Goal: Information Seeking & Learning: Learn about a topic

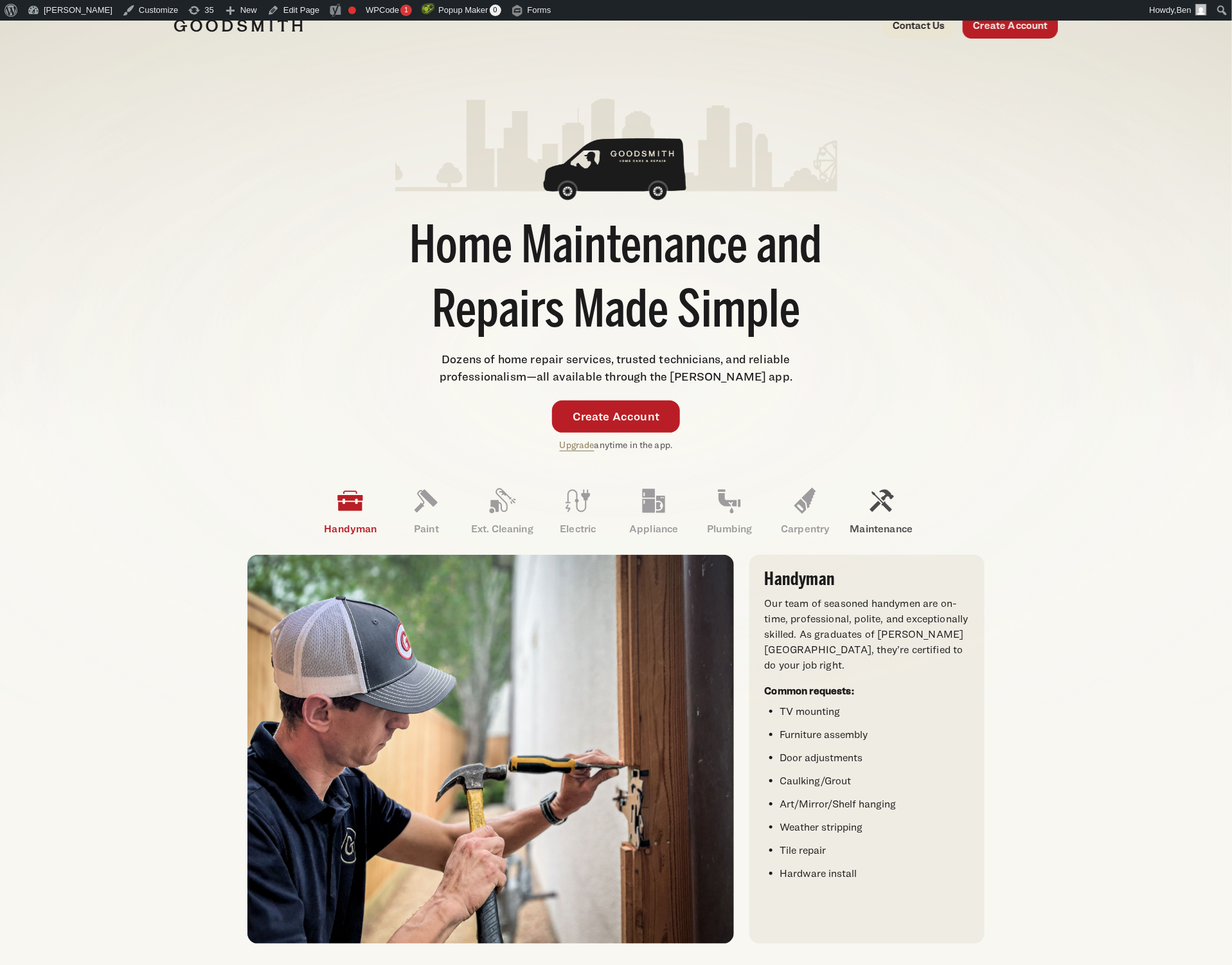
click at [886, 505] on icon at bounding box center [882, 501] width 24 height 22
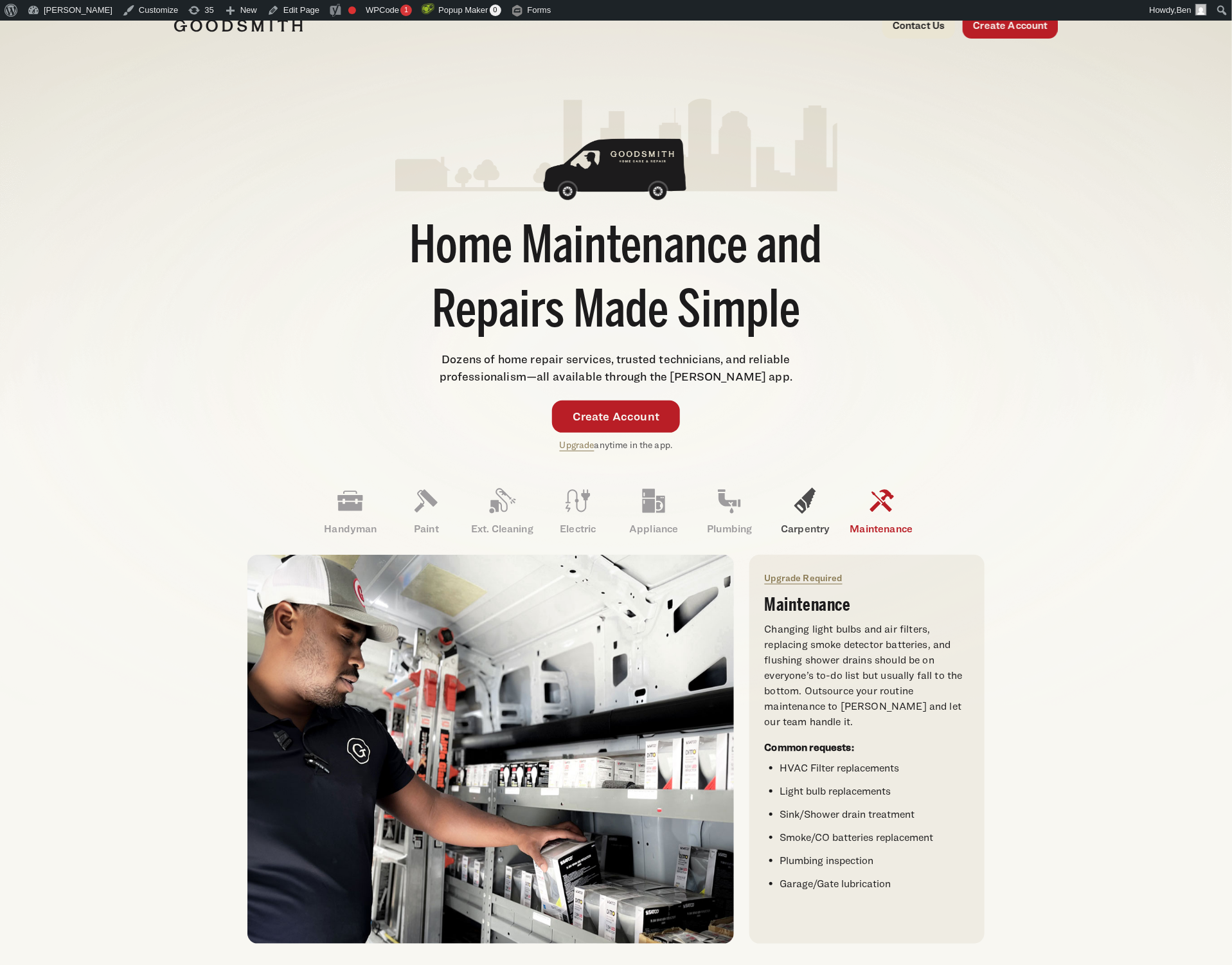
click at [802, 516] on link "Carpentry" at bounding box center [805, 511] width 76 height 67
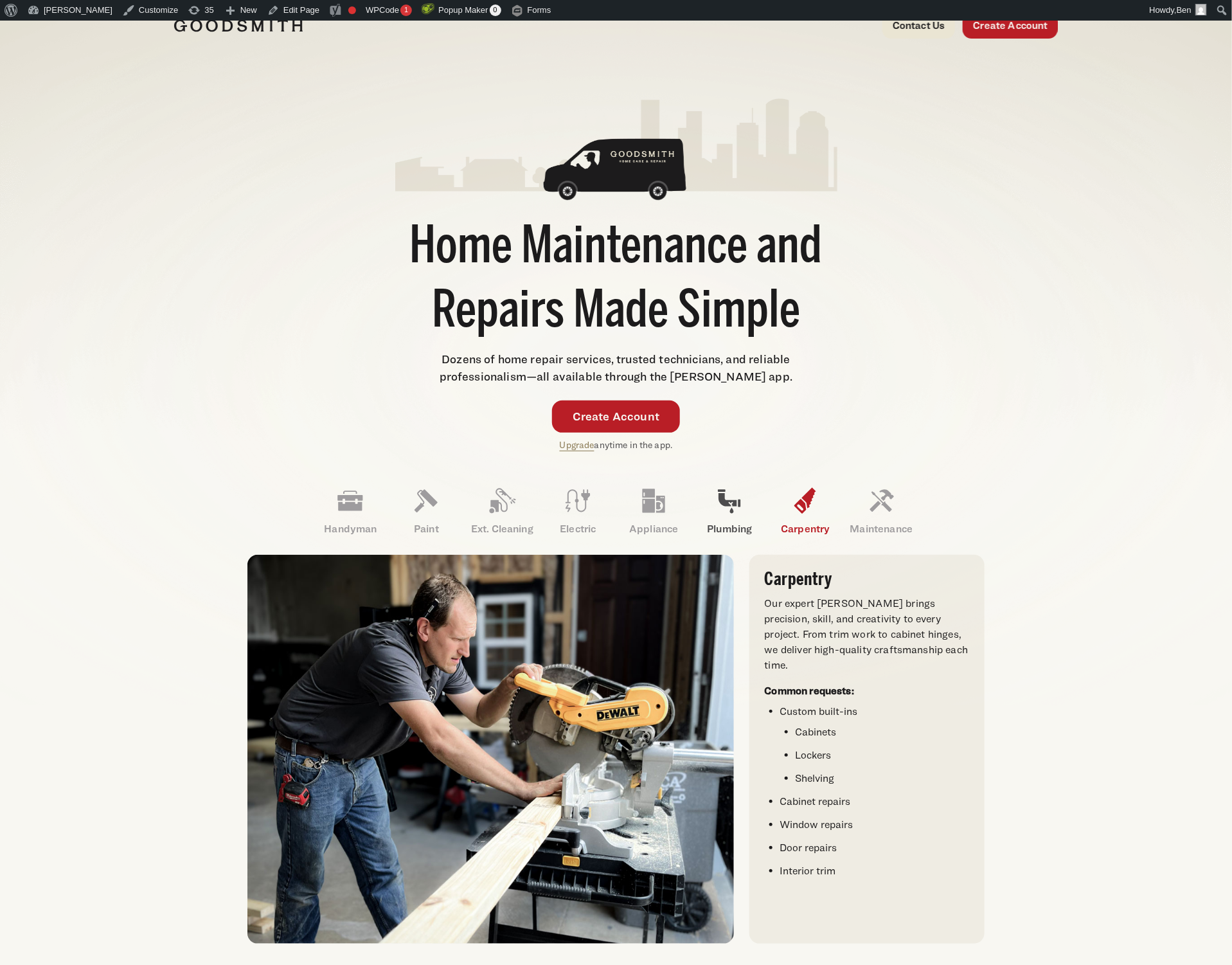
click at [721, 514] on icon at bounding box center [729, 501] width 31 height 31
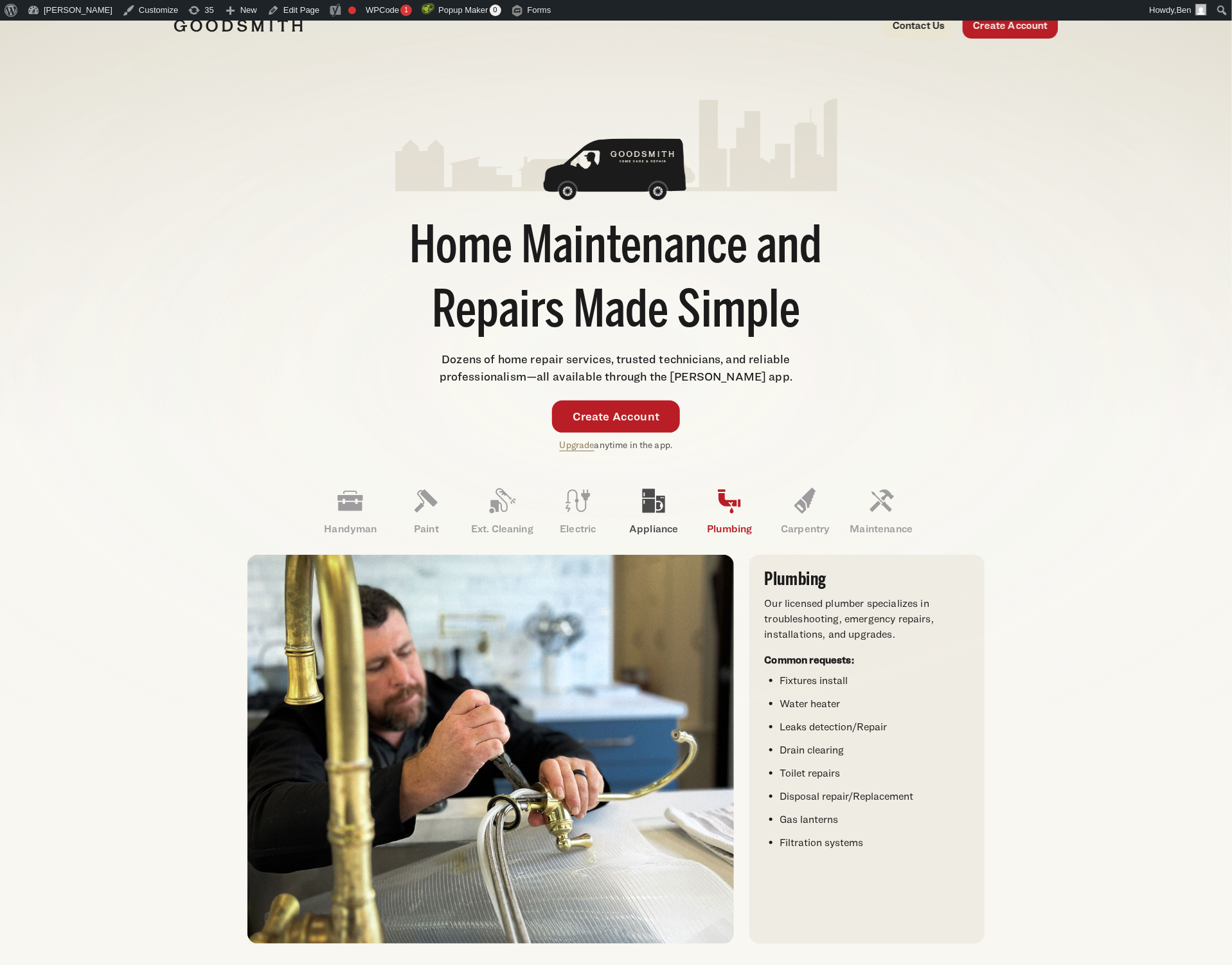
click at [656, 511] on icon at bounding box center [654, 501] width 31 height 31
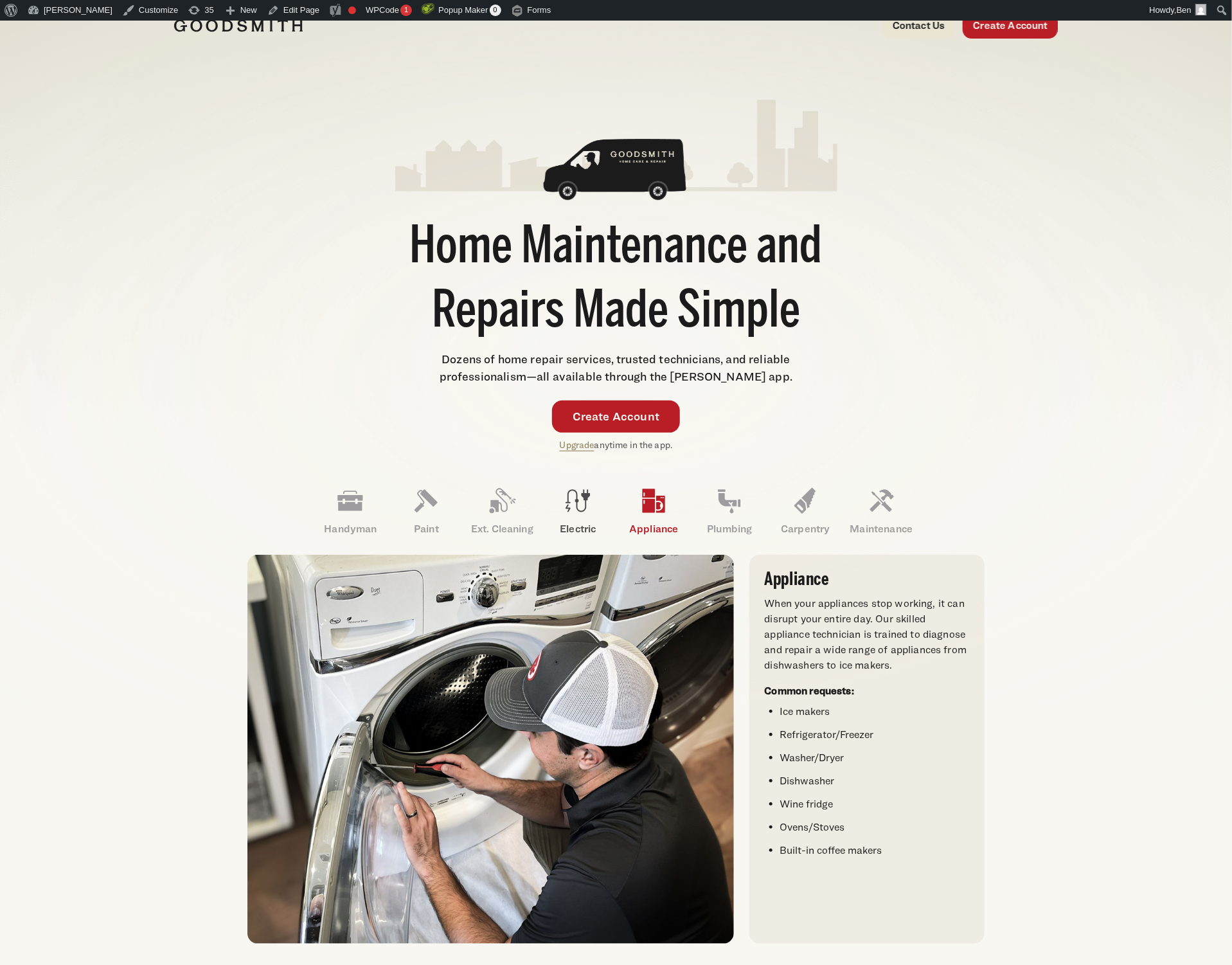
click at [578, 510] on icon at bounding box center [578, 501] width 24 height 22
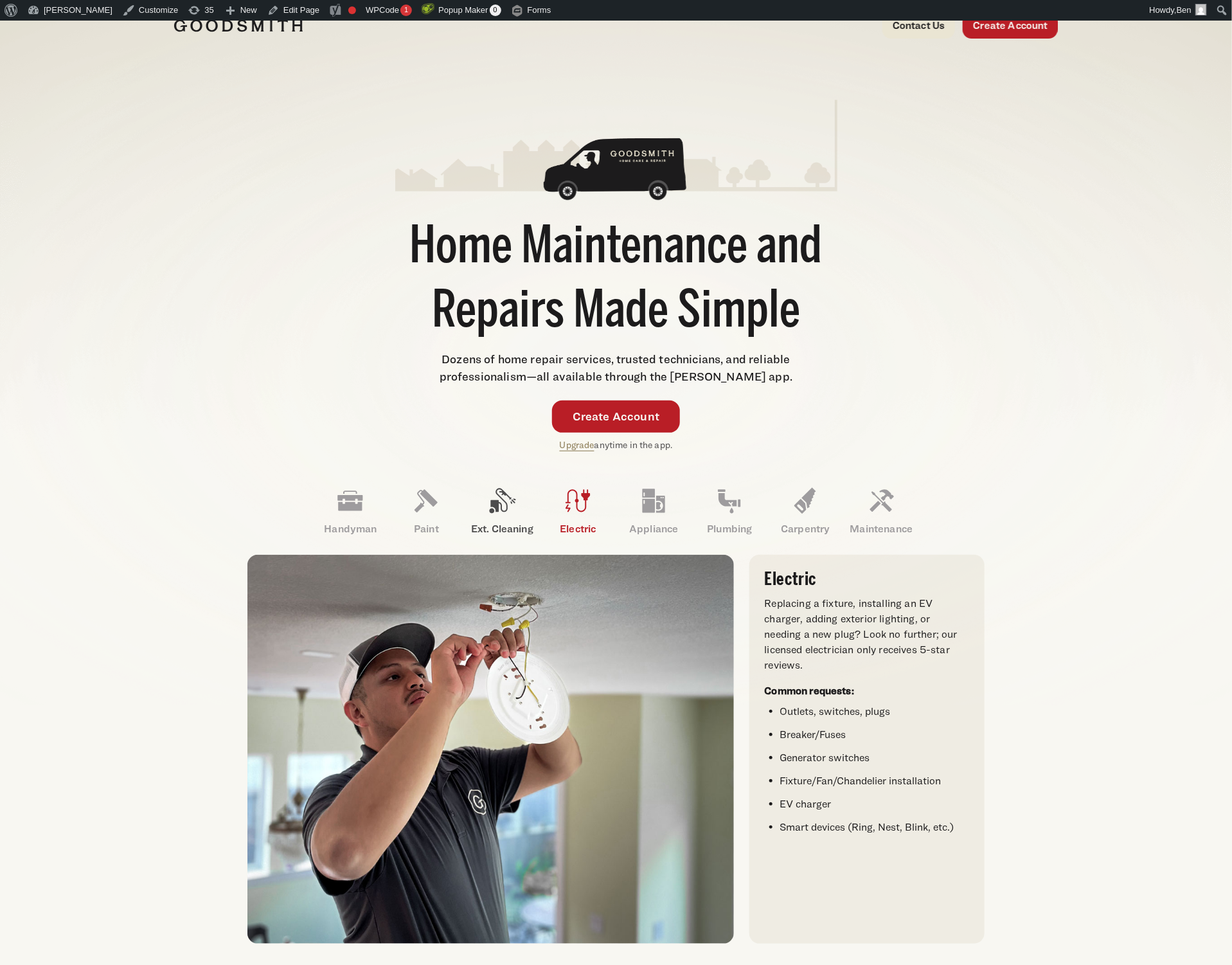
click at [504, 508] on icon at bounding box center [502, 501] width 31 height 31
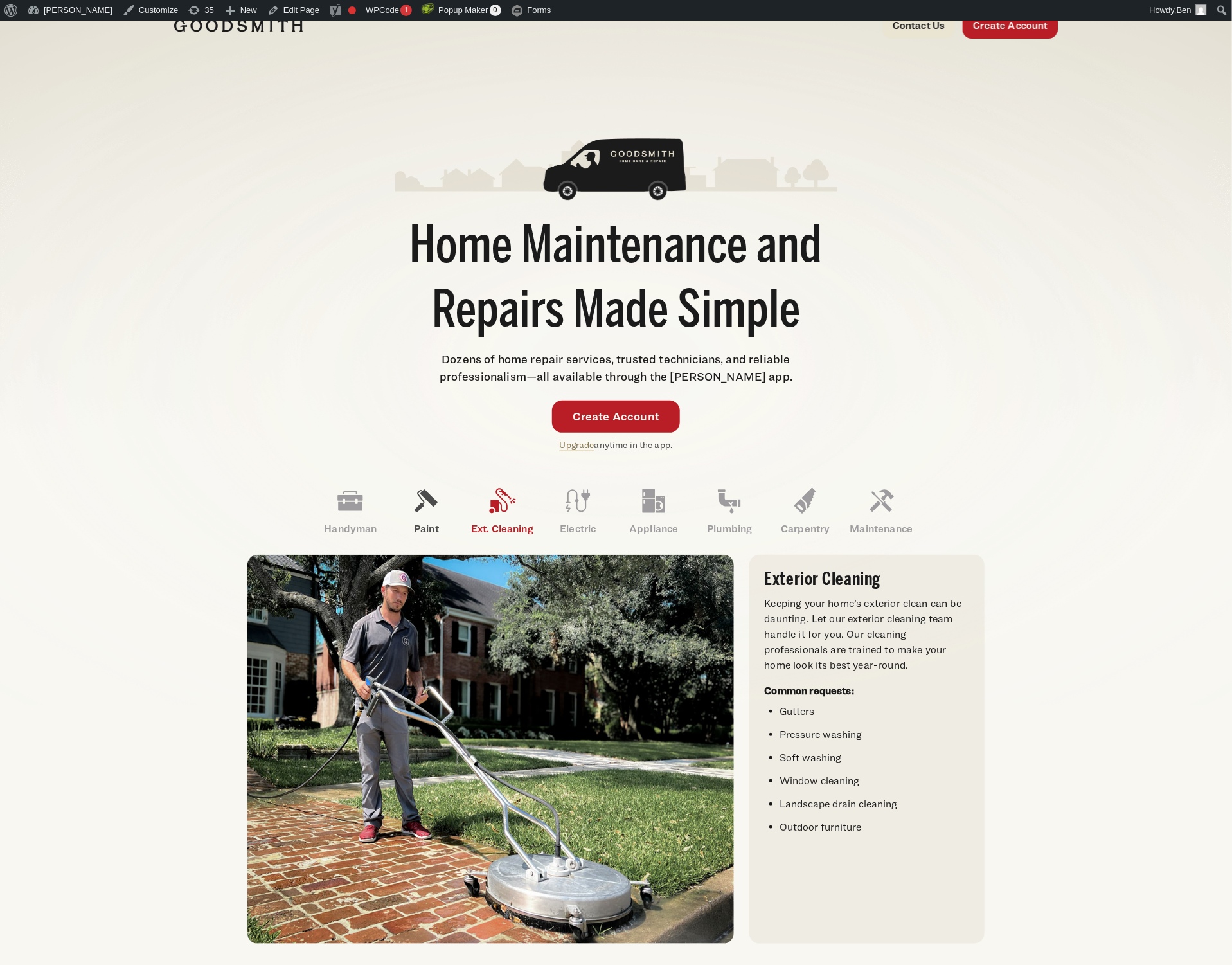
click at [432, 506] on icon at bounding box center [426, 501] width 31 height 31
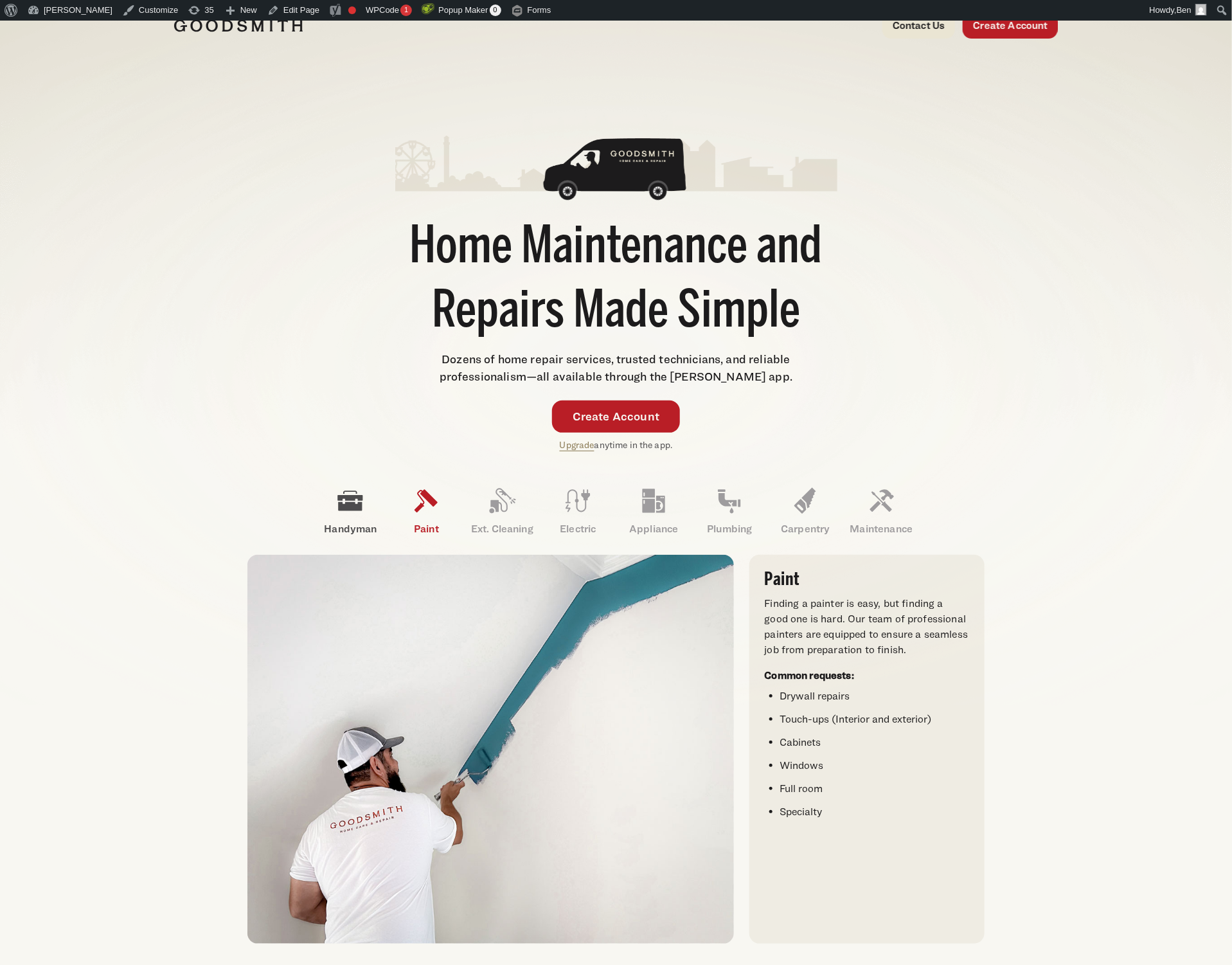
click at [350, 513] on icon at bounding box center [351, 501] width 31 height 31
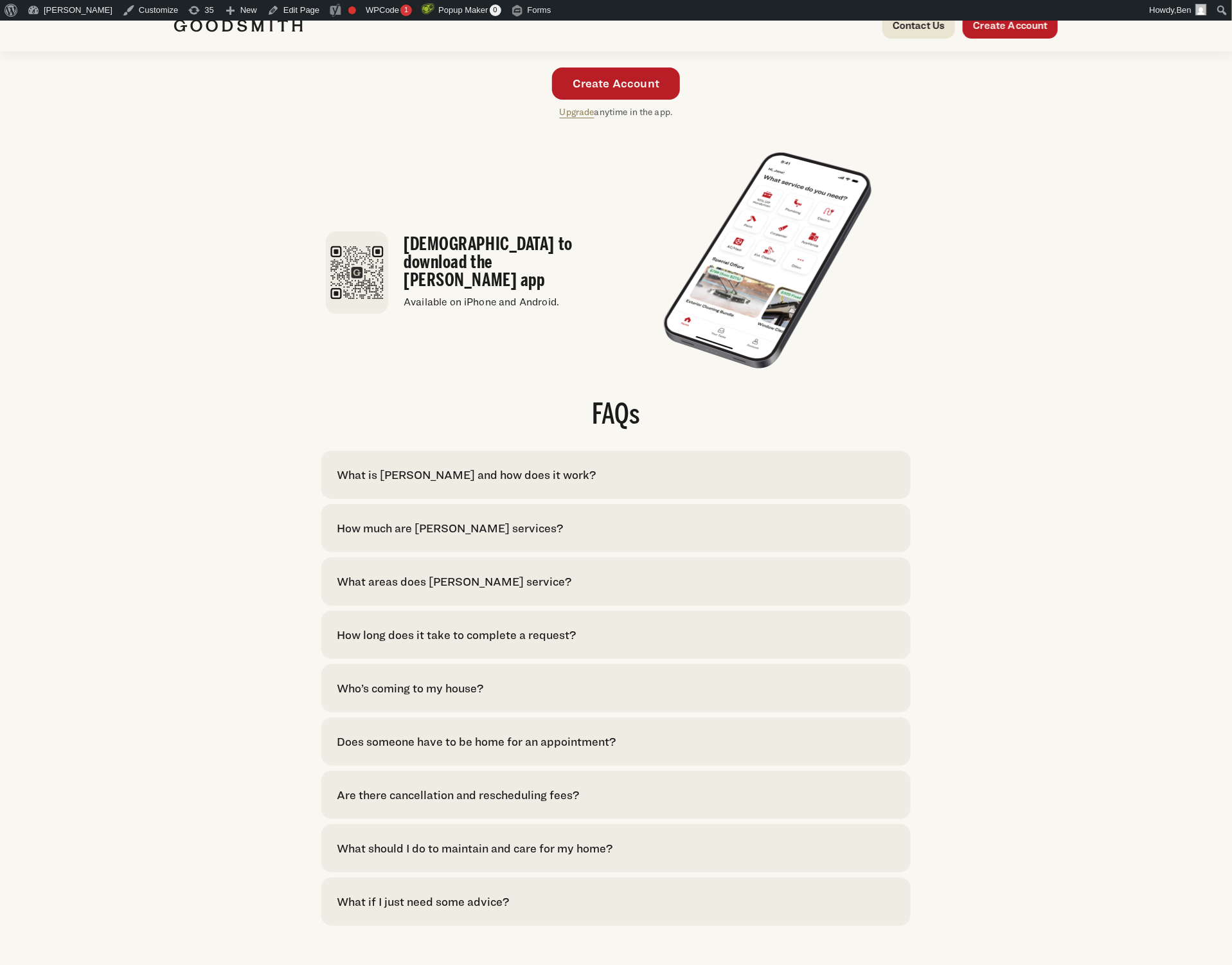
scroll to position [2574, 0]
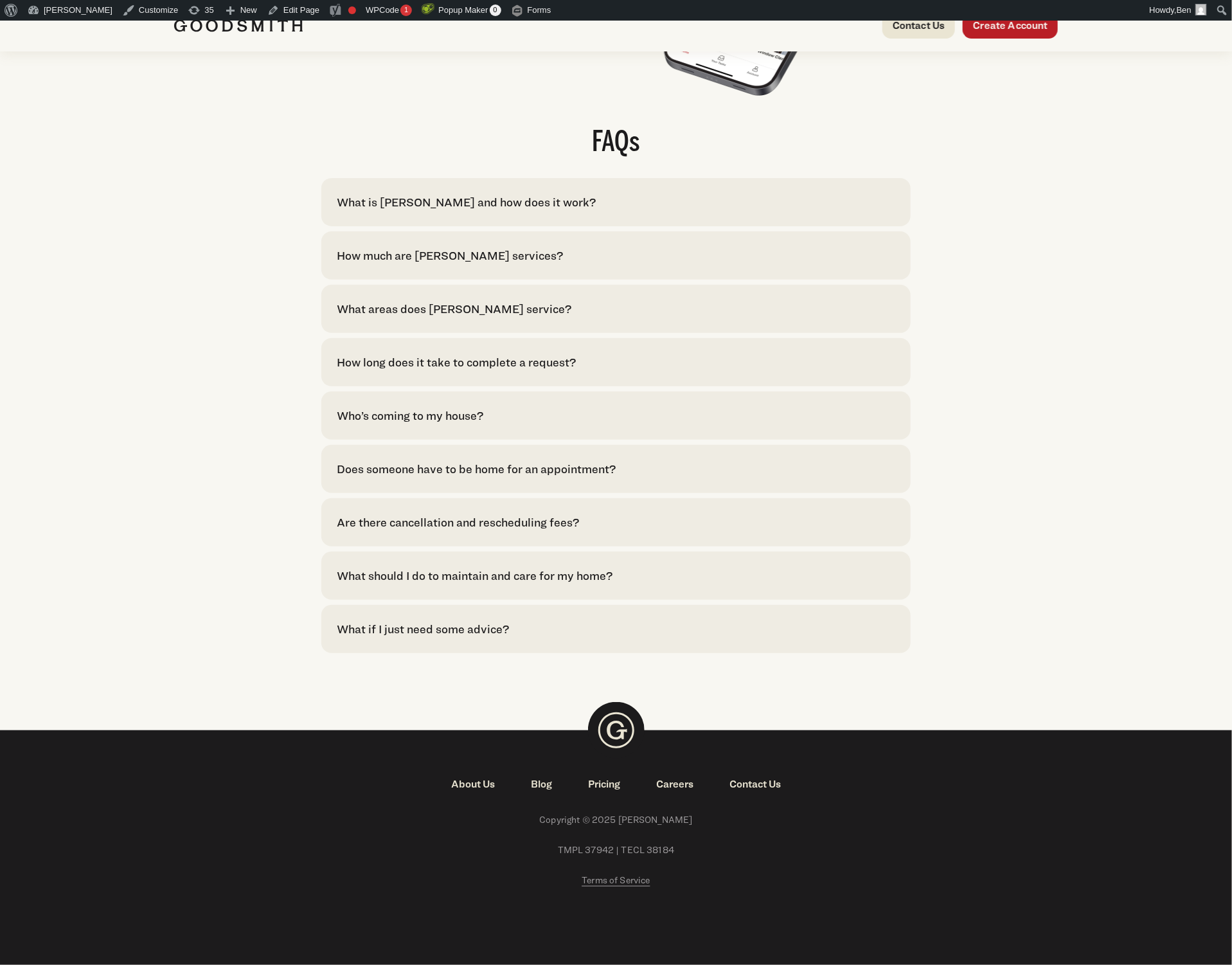
click at [447, 266] on div "How much are Goodsmith services? With Goodsmith, pricing is upfront. Services a…" at bounding box center [616, 255] width 589 height 48
click at [449, 249] on div "How much are Goodsmith services?" at bounding box center [449, 255] width 226 height 17
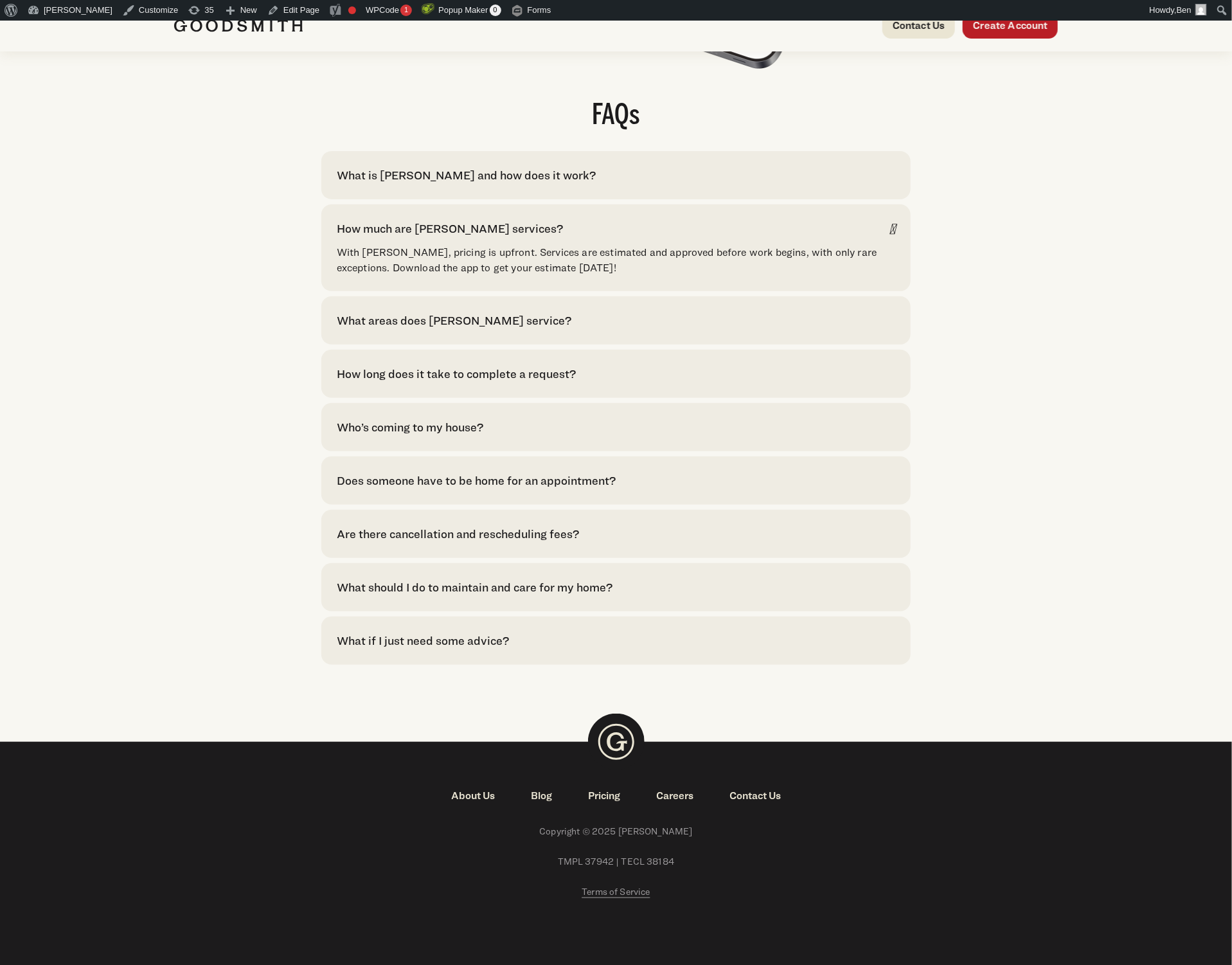
click at [867, 330] on div "What areas does Goodsmith service? We currently serve Houston. Click here to se…" at bounding box center [616, 321] width 589 height 48
click at [869, 329] on div "What areas does Goodsmith service?" at bounding box center [616, 321] width 558 height 17
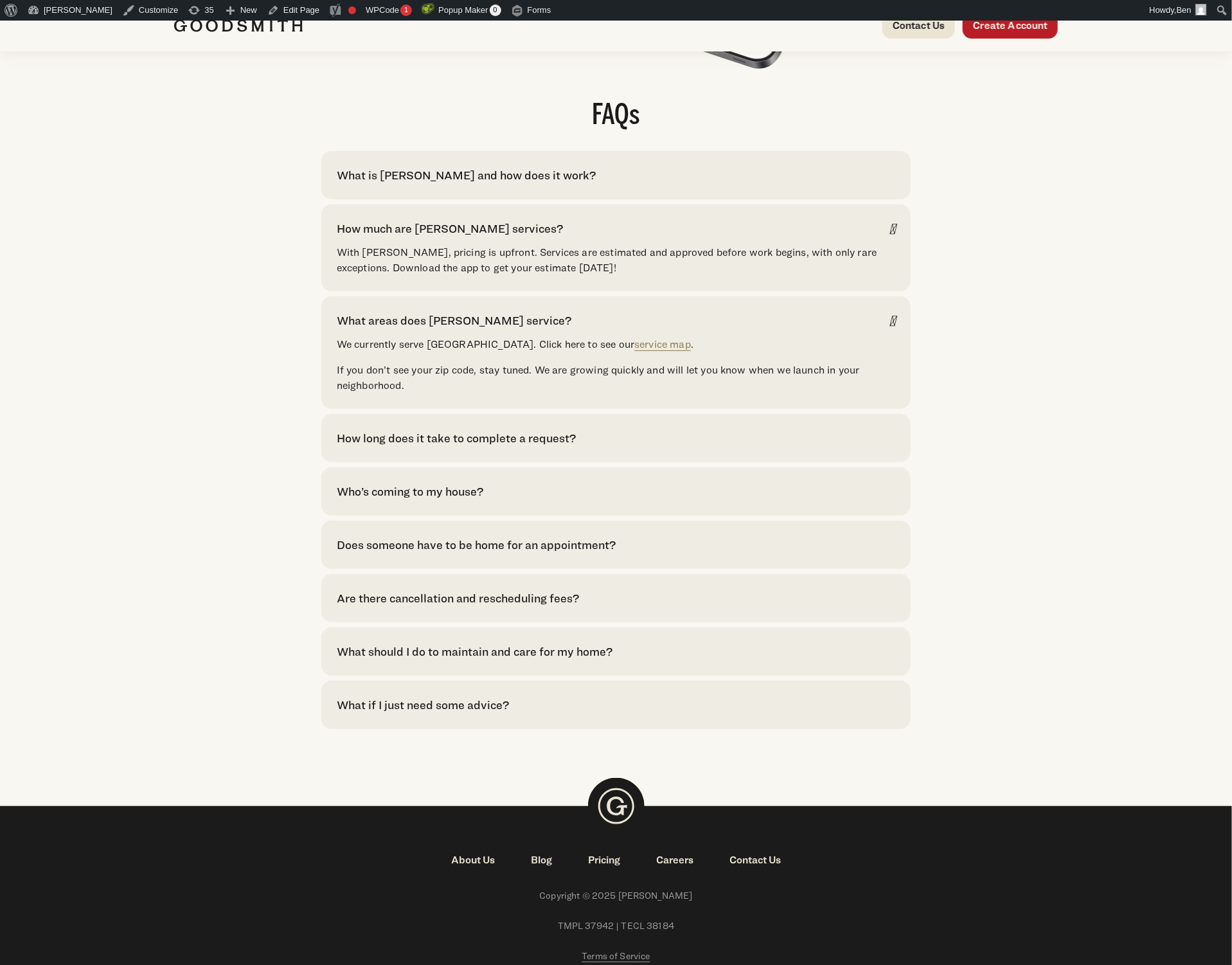
click at [871, 329] on div "What areas does Goodsmith service?" at bounding box center [616, 321] width 558 height 17
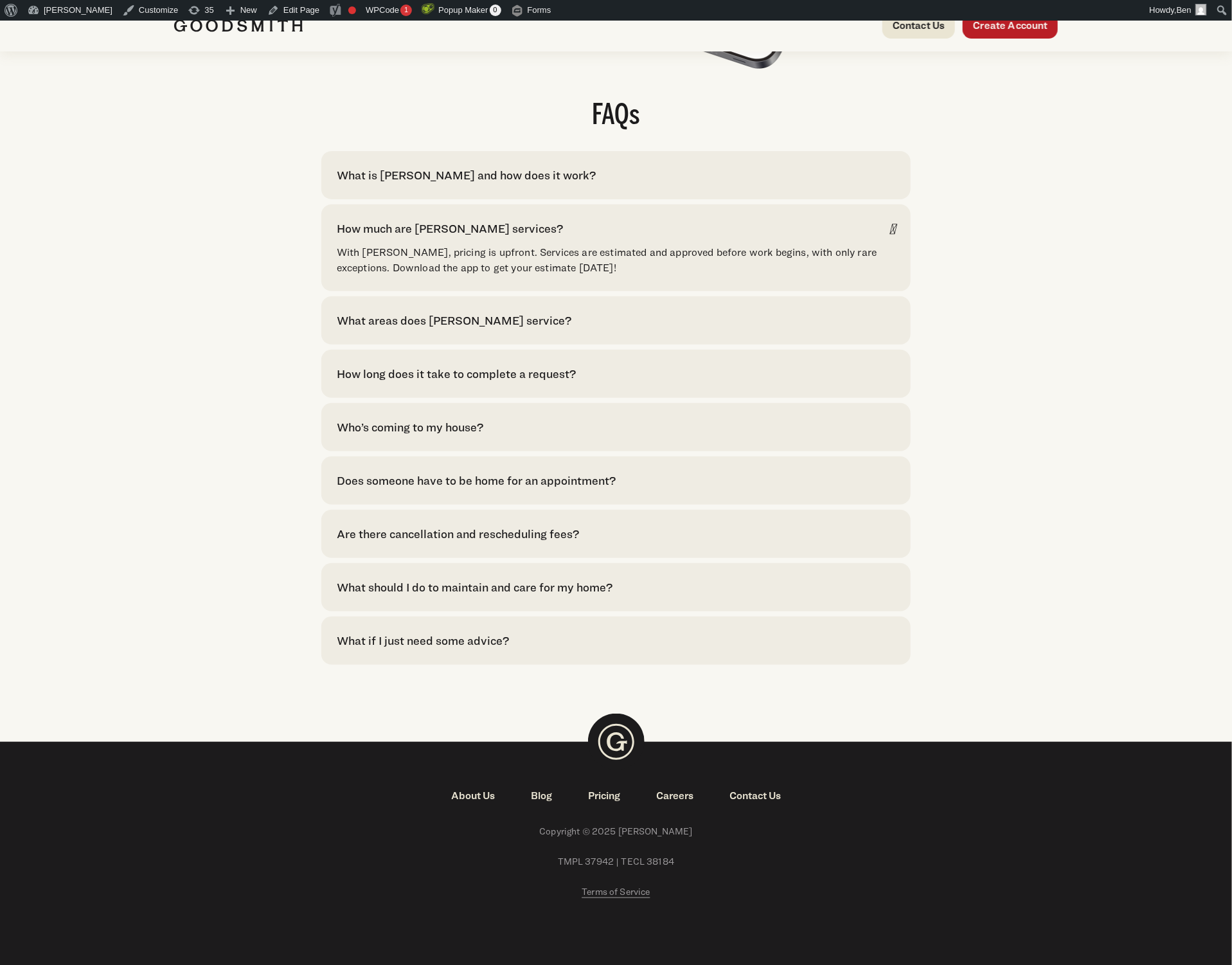
click at [838, 266] on div "How much are Goodsmith services? With Goodsmith, pricing is upfront. Services a…" at bounding box center [616, 247] width 589 height 87
click at [837, 237] on div "How much are Goodsmith services?" at bounding box center [616, 229] width 558 height 17
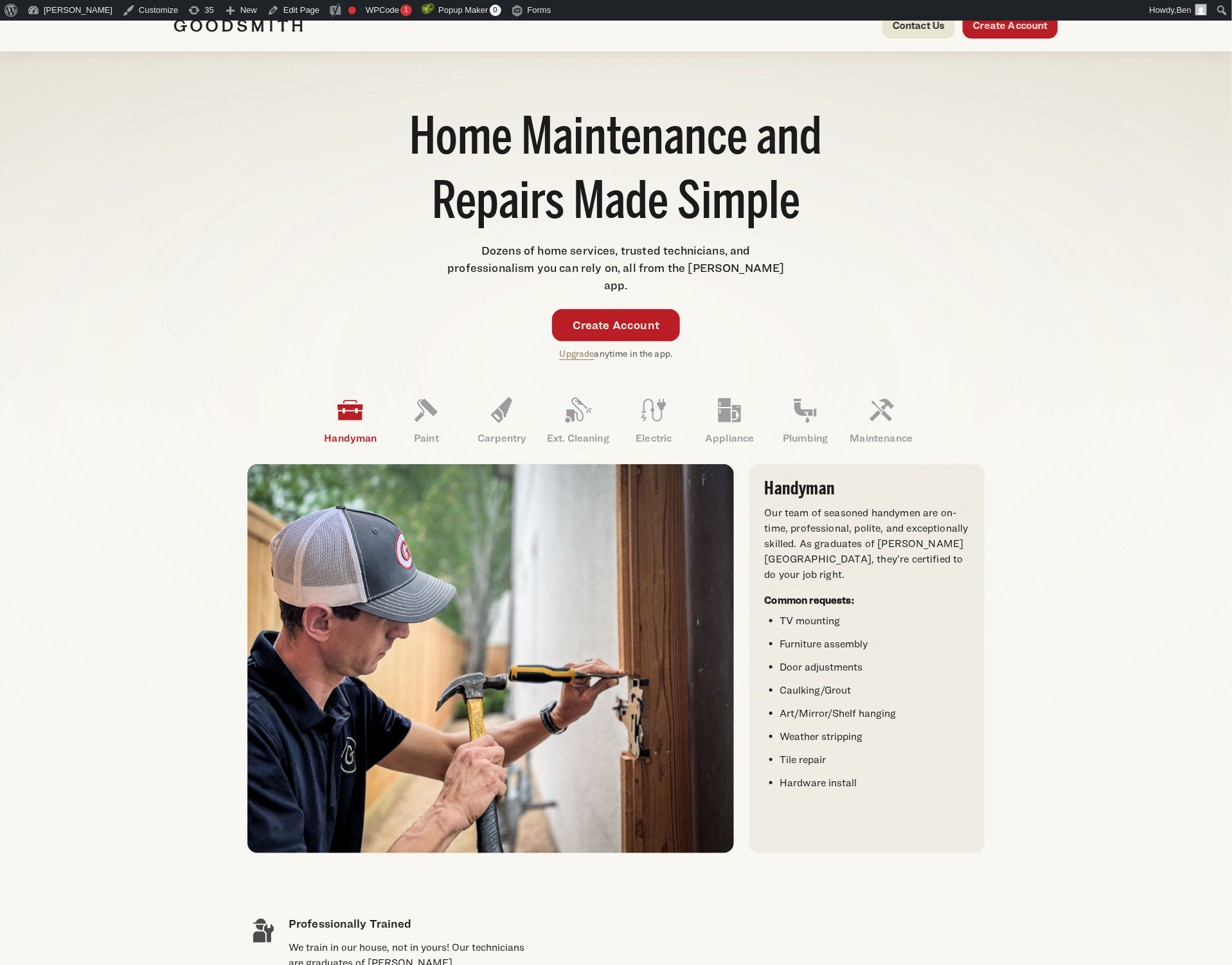
scroll to position [21, 0]
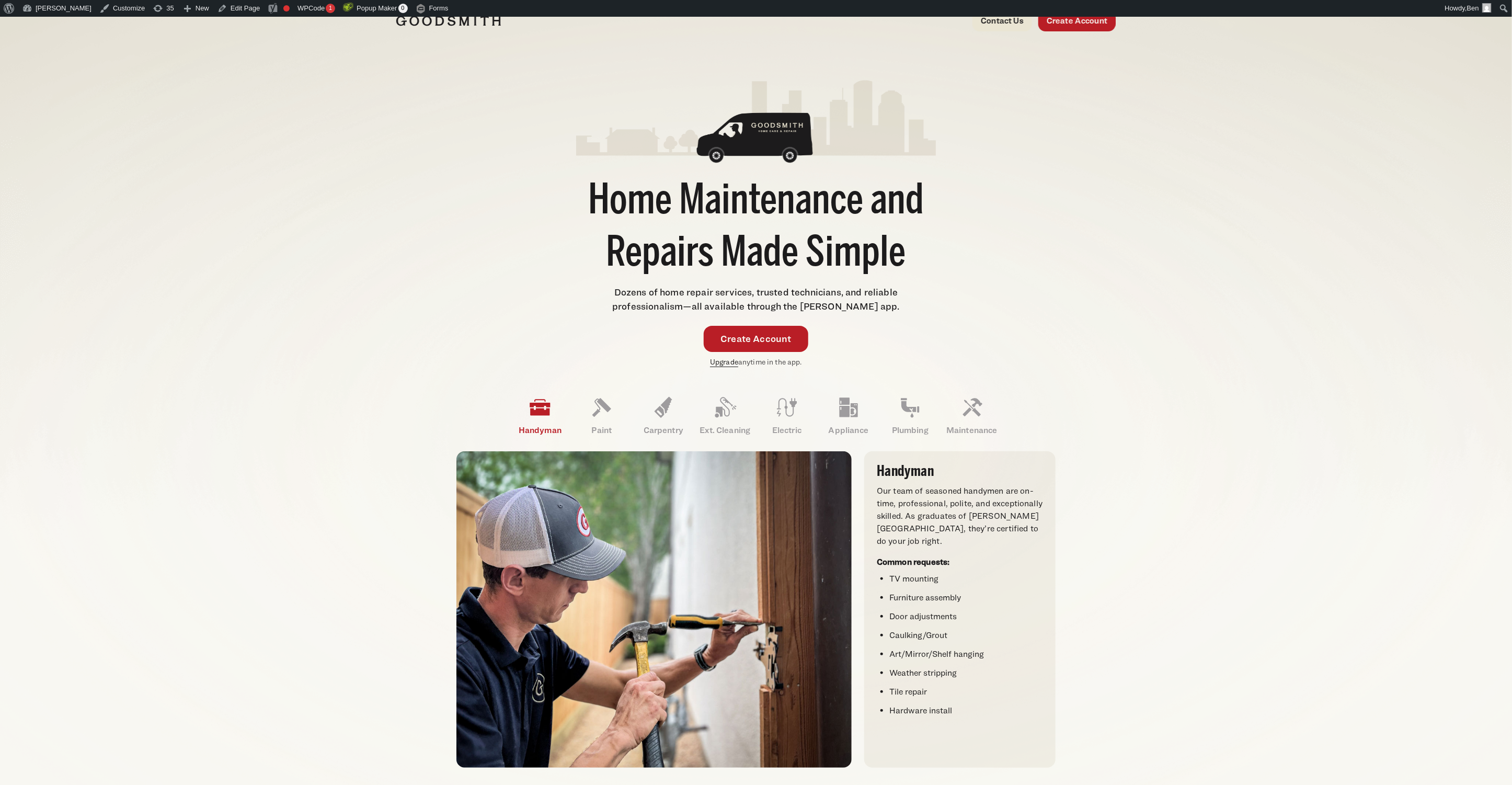
click at [734, 363] on link "Upgrade" at bounding box center [724, 361] width 28 height 9
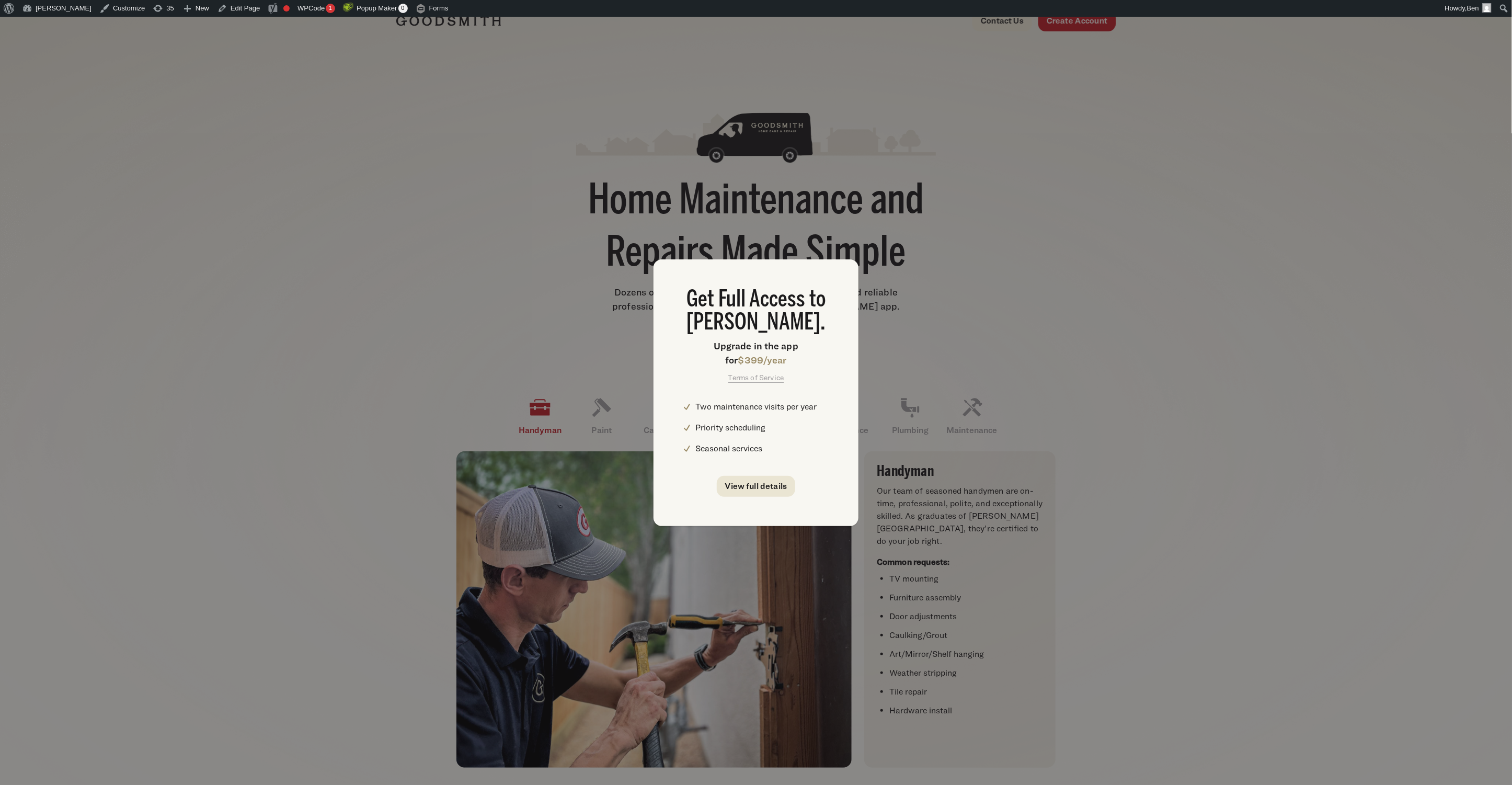
click at [1032, 291] on div "Get Full Access to [PERSON_NAME]. Upgrade in the app for $399/year Terms of Ser…" at bounding box center [756, 392] width 1512 height 785
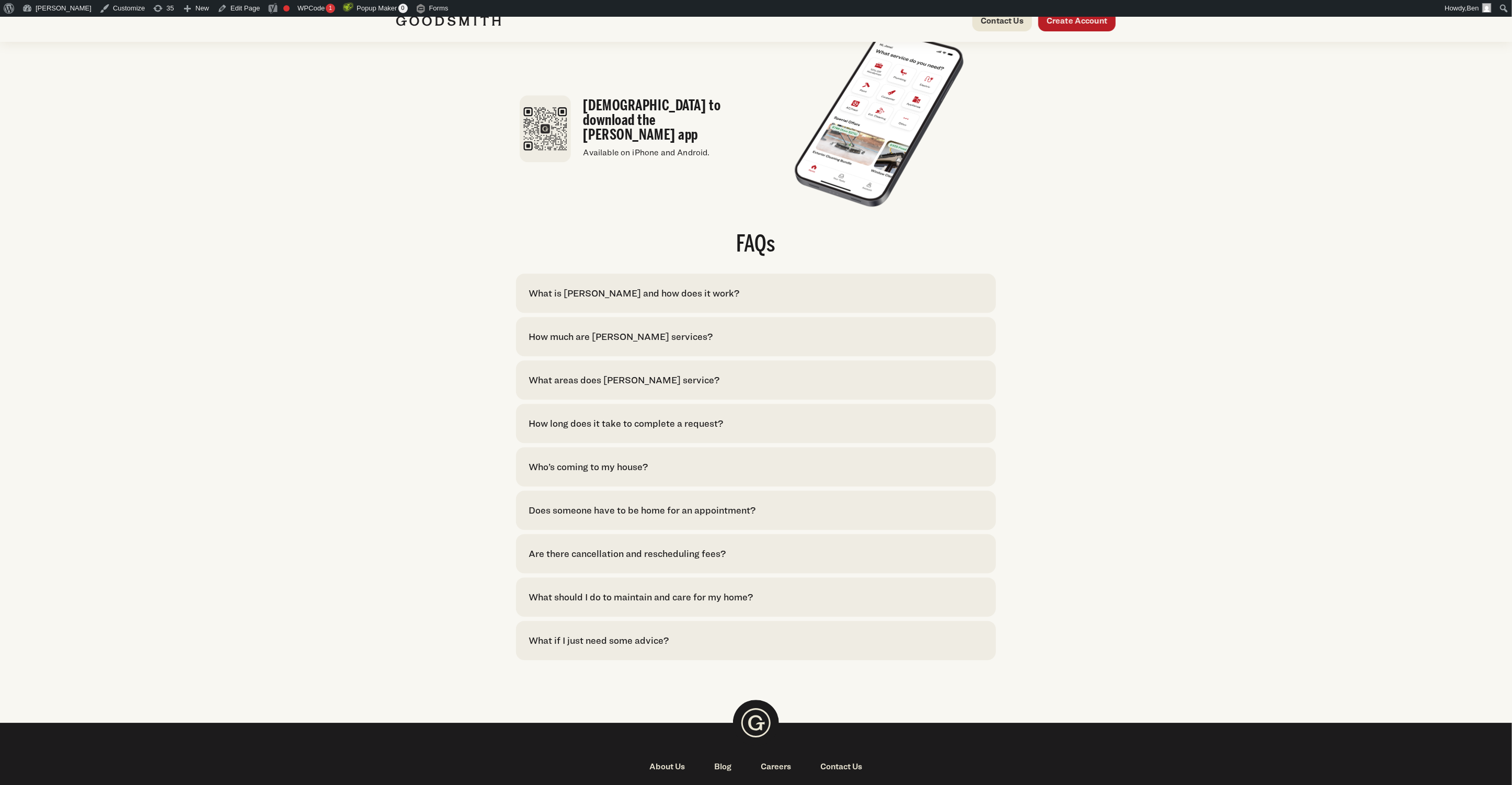
scroll to position [1969, 0]
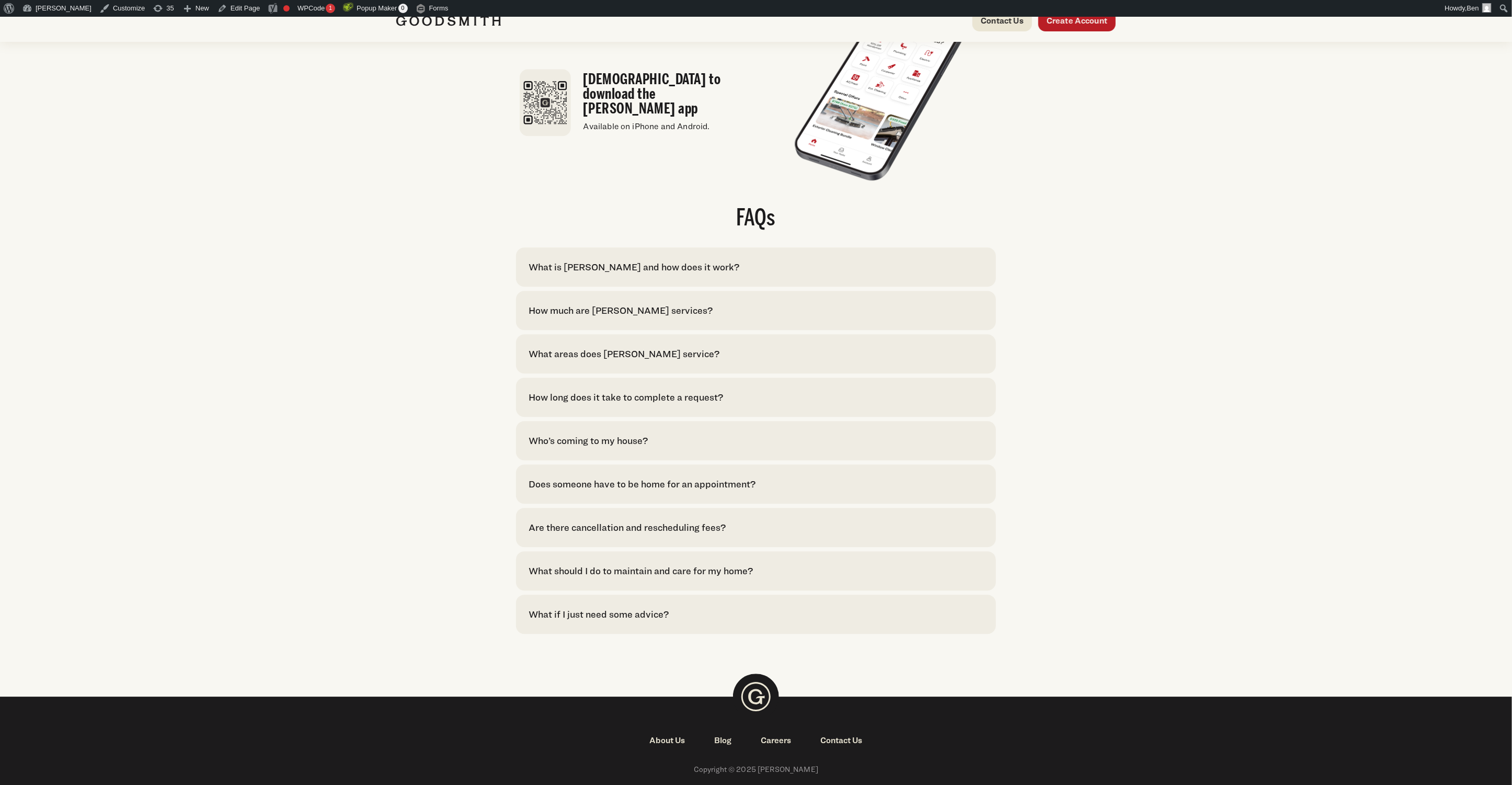
click at [672, 317] on div "How much are [PERSON_NAME] services?" at bounding box center [620, 310] width 184 height 14
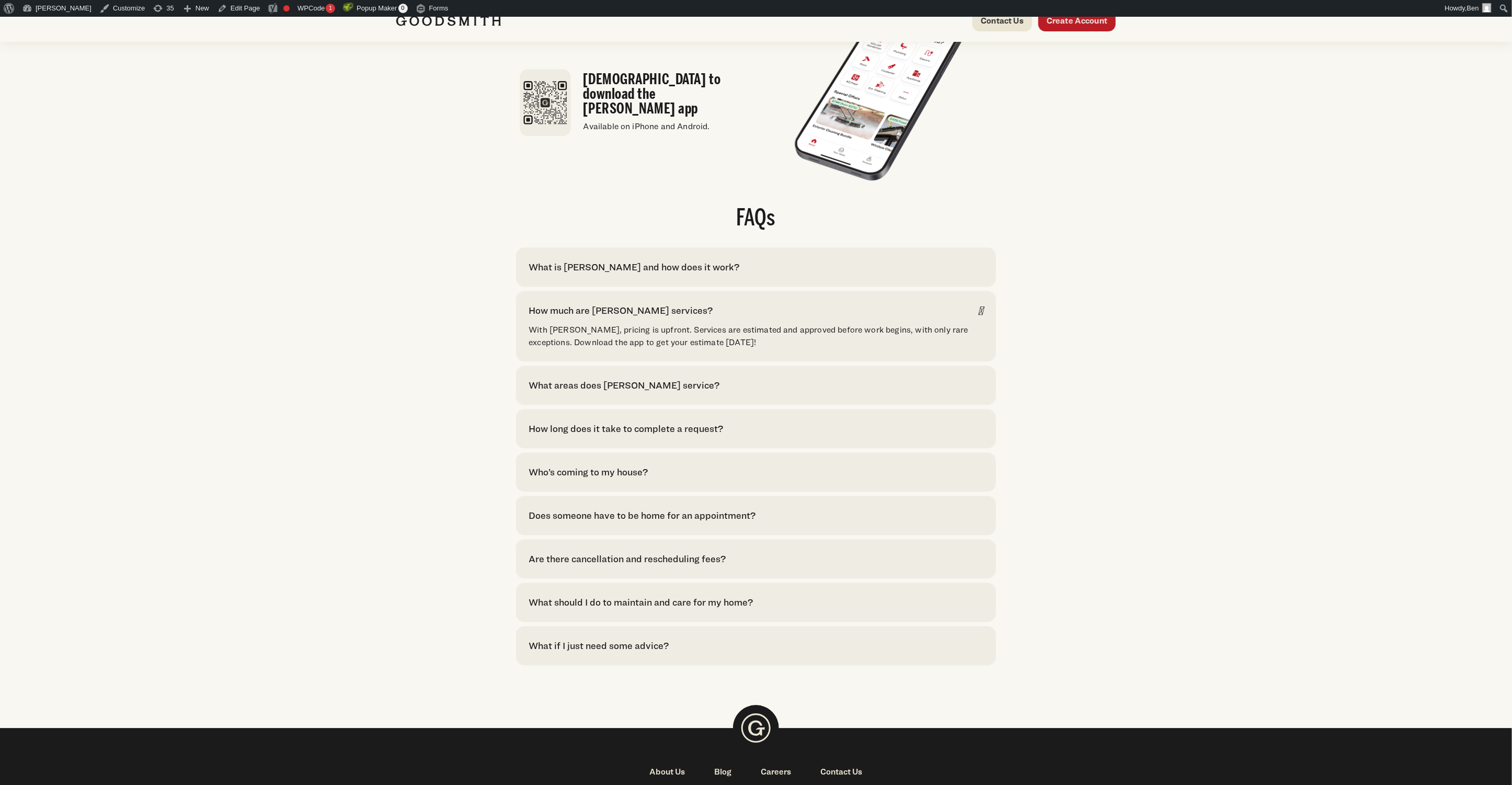
click at [673, 317] on div "How much are [PERSON_NAME] services?" at bounding box center [620, 310] width 184 height 14
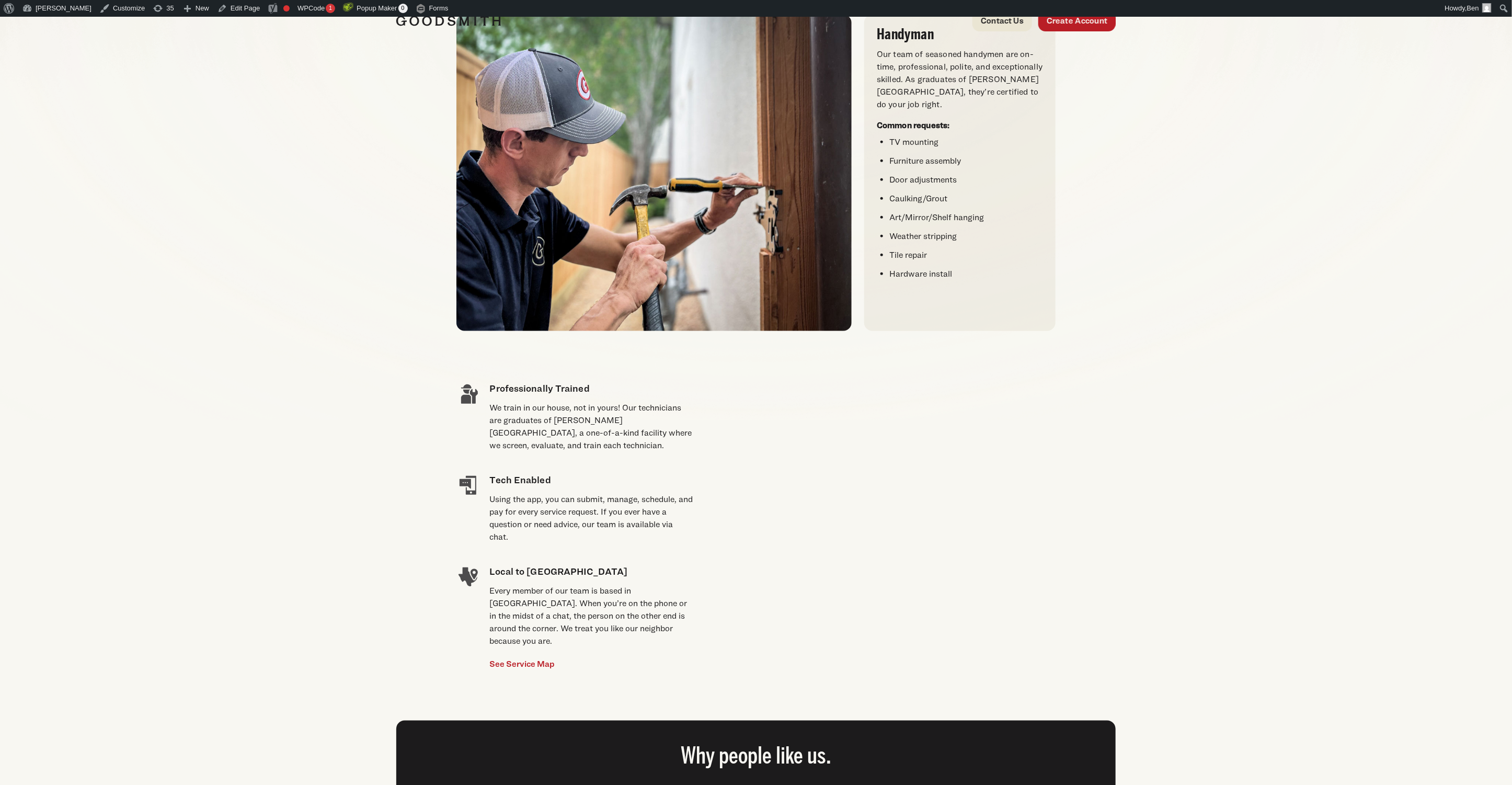
scroll to position [0, 0]
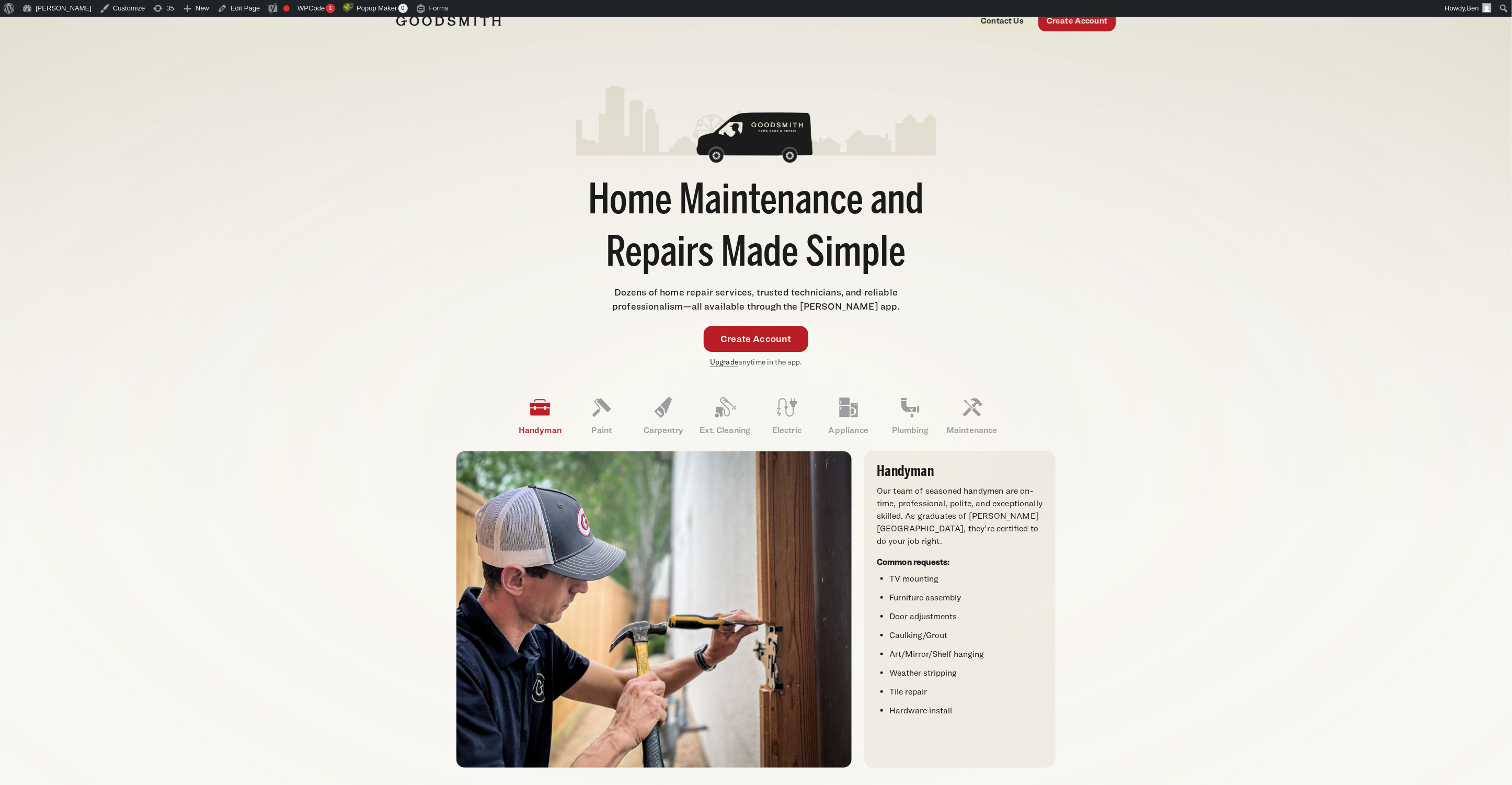
click at [719, 362] on link "Upgrade" at bounding box center [724, 361] width 28 height 9
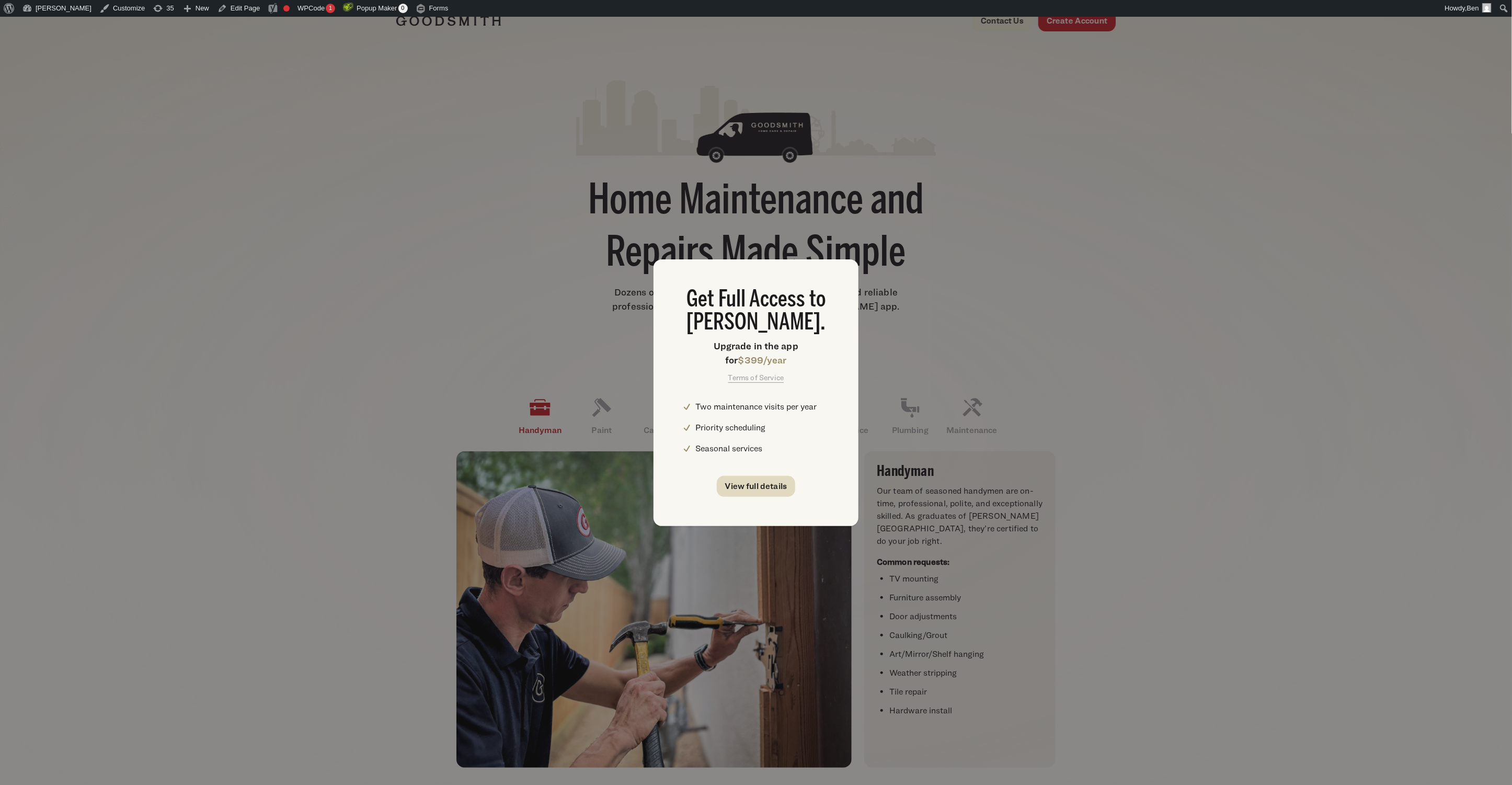
click at [771, 489] on link "View full details" at bounding box center [756, 487] width 79 height 21
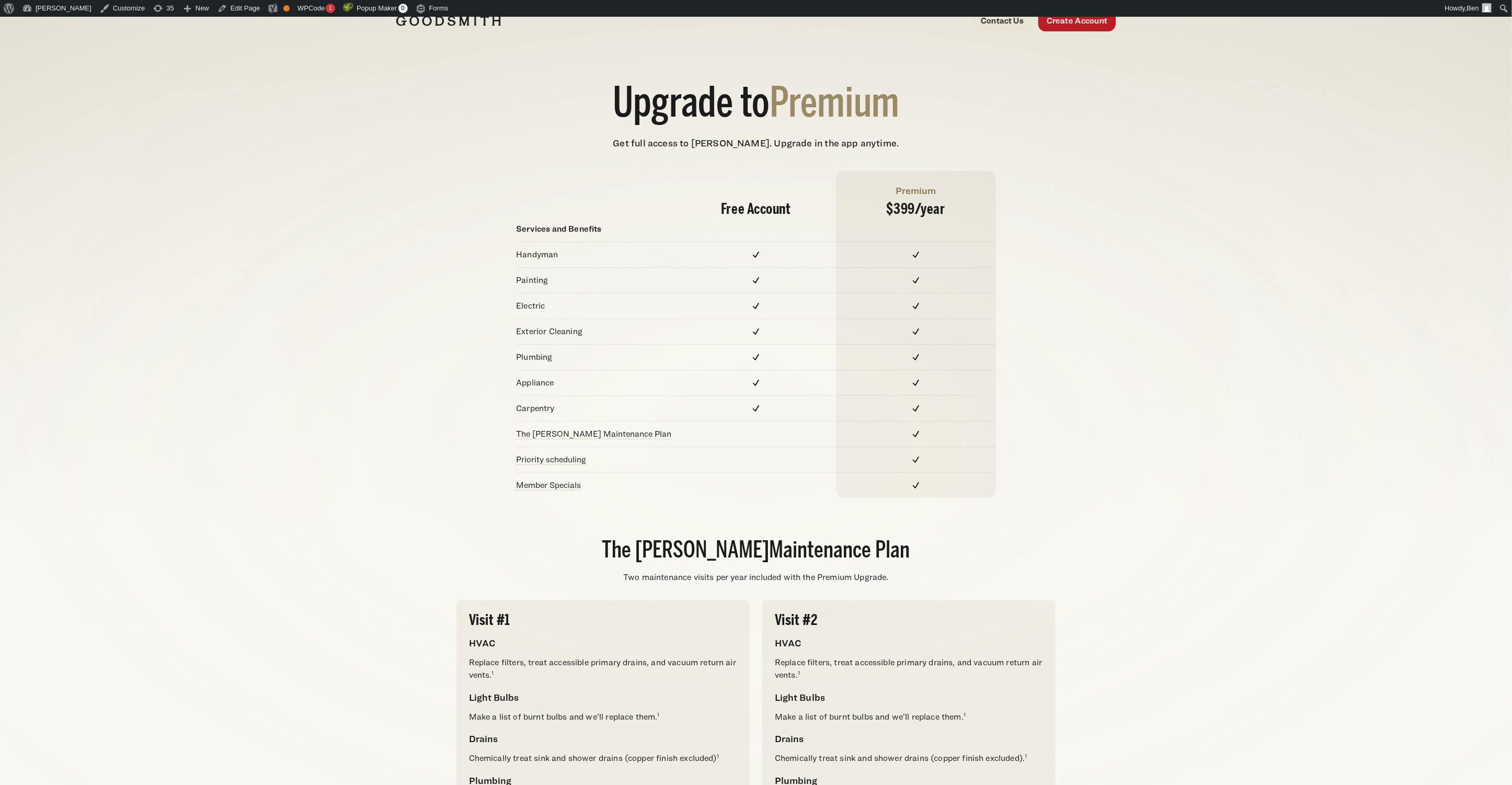
scroll to position [1, 0]
